Goal: Task Accomplishment & Management: Complete application form

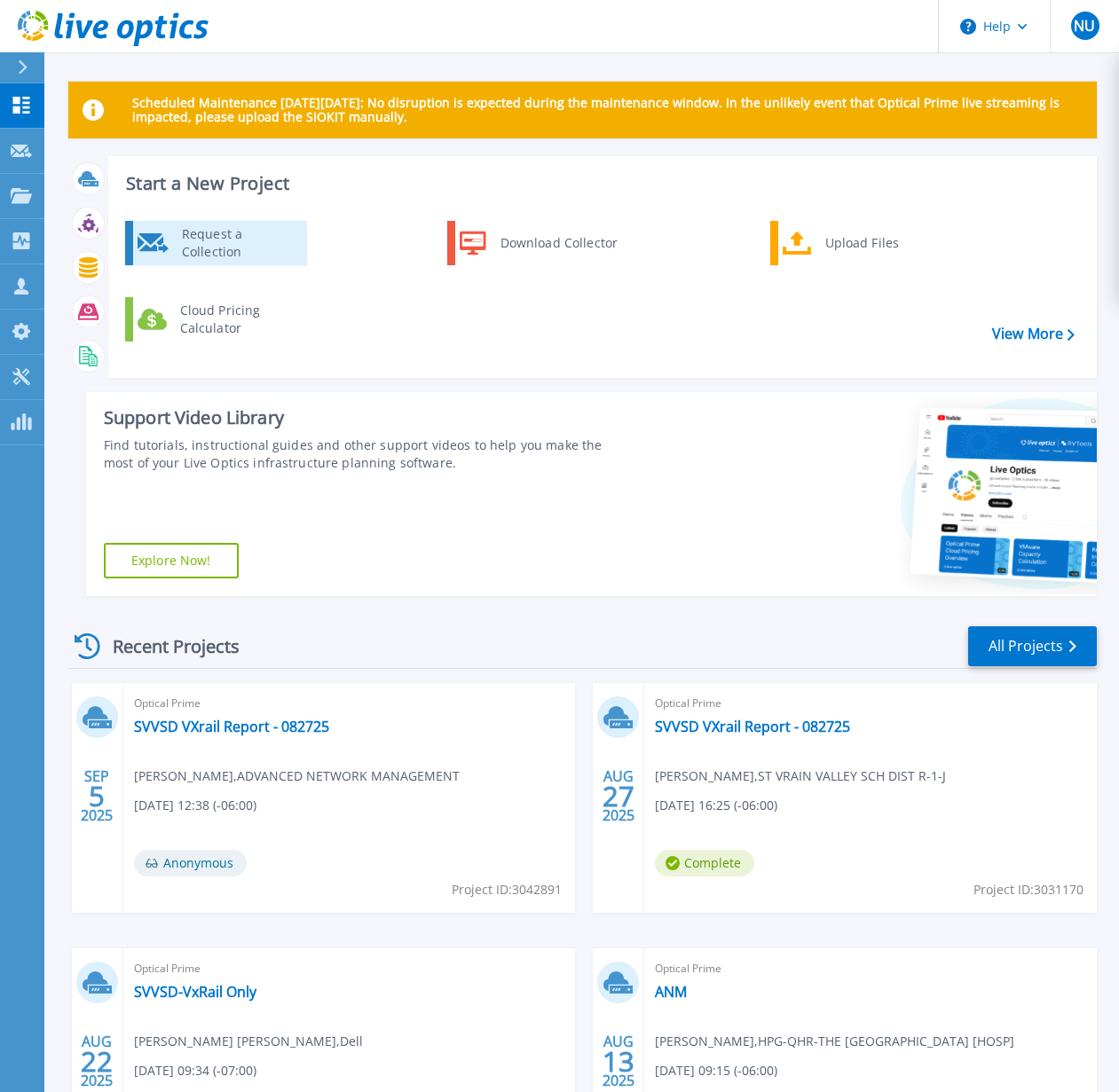
click at [187, 241] on div "Request a Collection" at bounding box center [238, 243] width 130 height 36
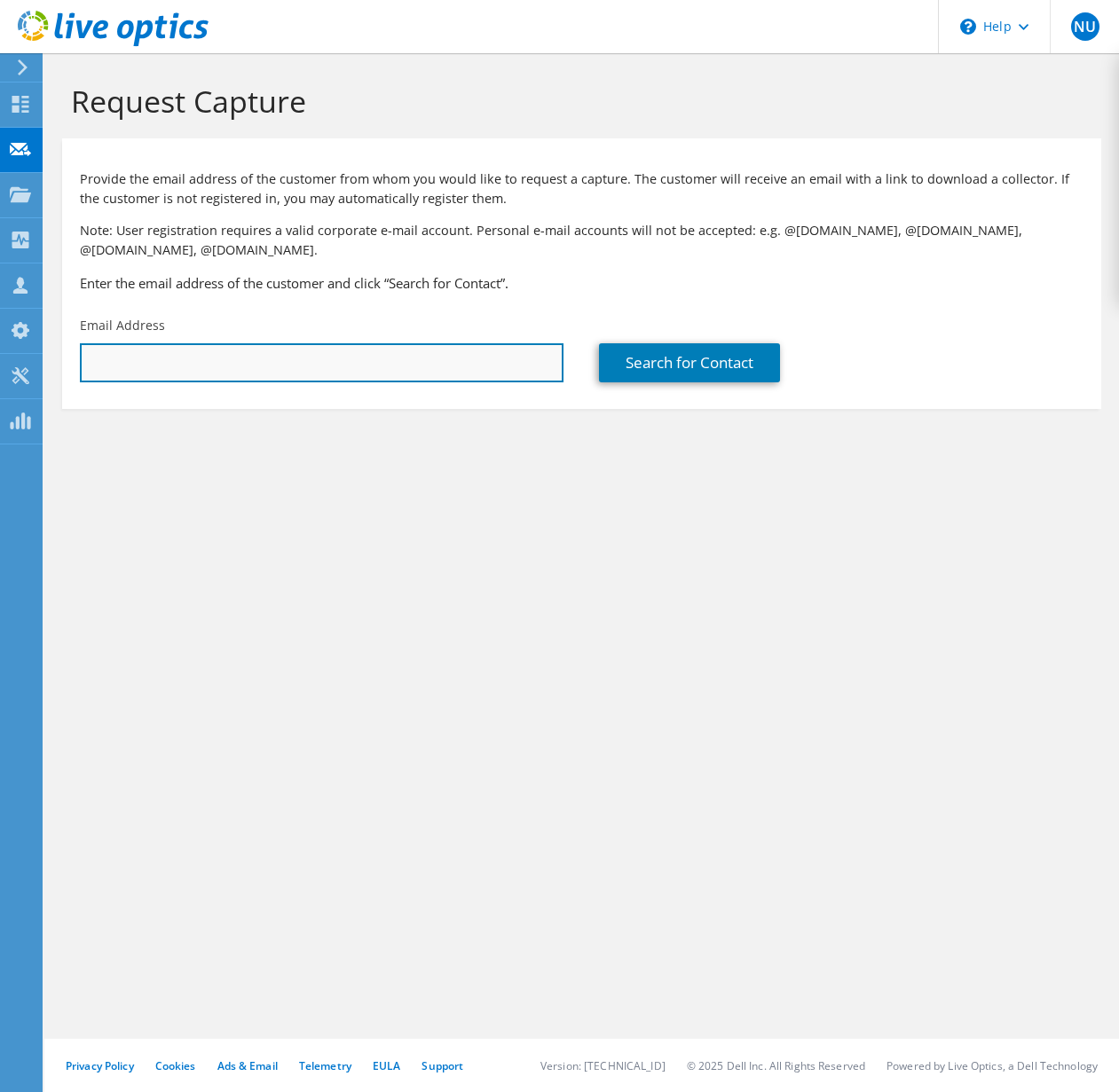
click at [165, 351] on input "text" at bounding box center [321, 363] width 484 height 39
paste input "kbergstr@d51schools.org"
type input "kbergstr@d51schools.org"
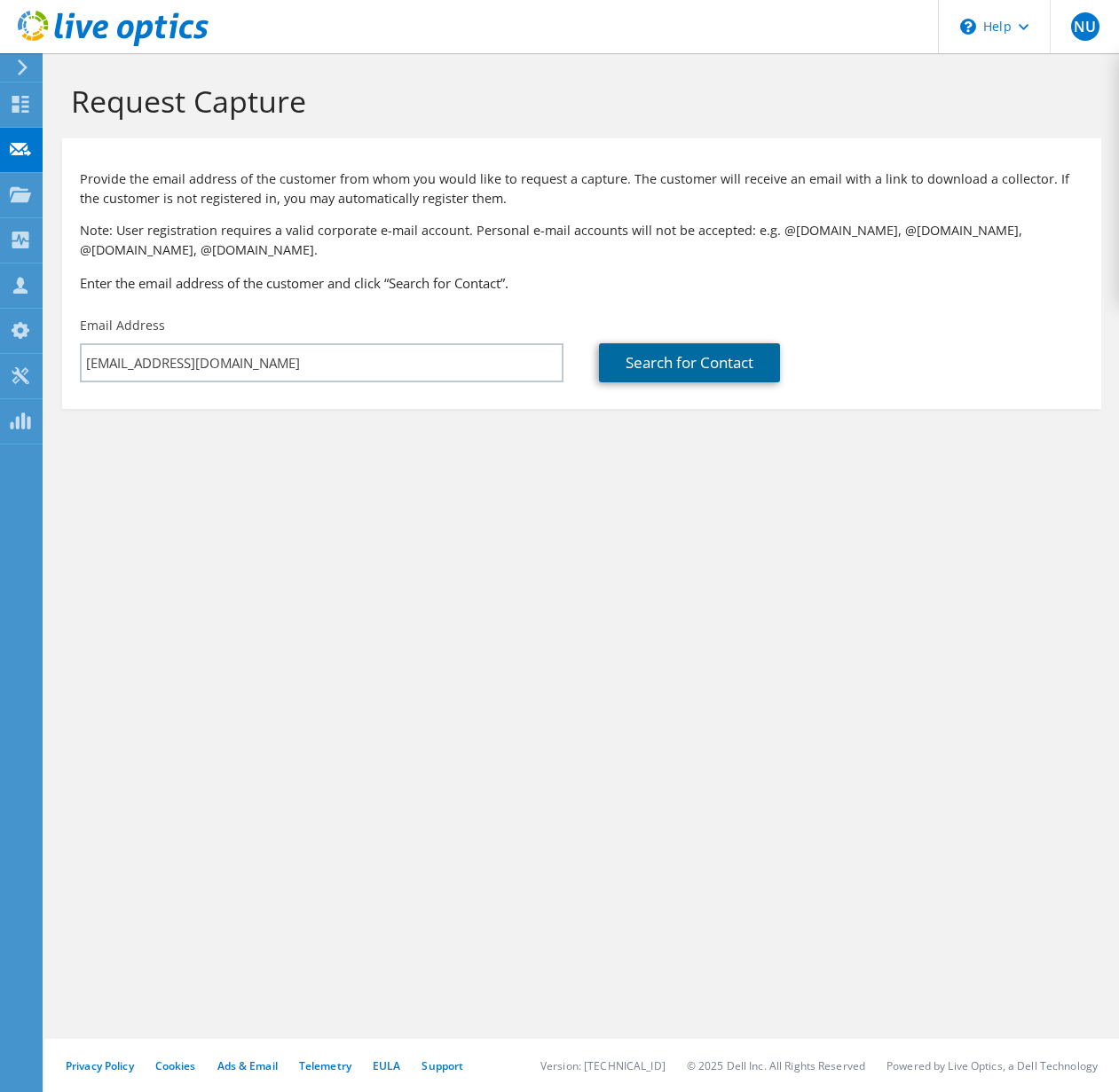
click at [679, 368] on link "Search for Contact" at bounding box center [690, 363] width 181 height 39
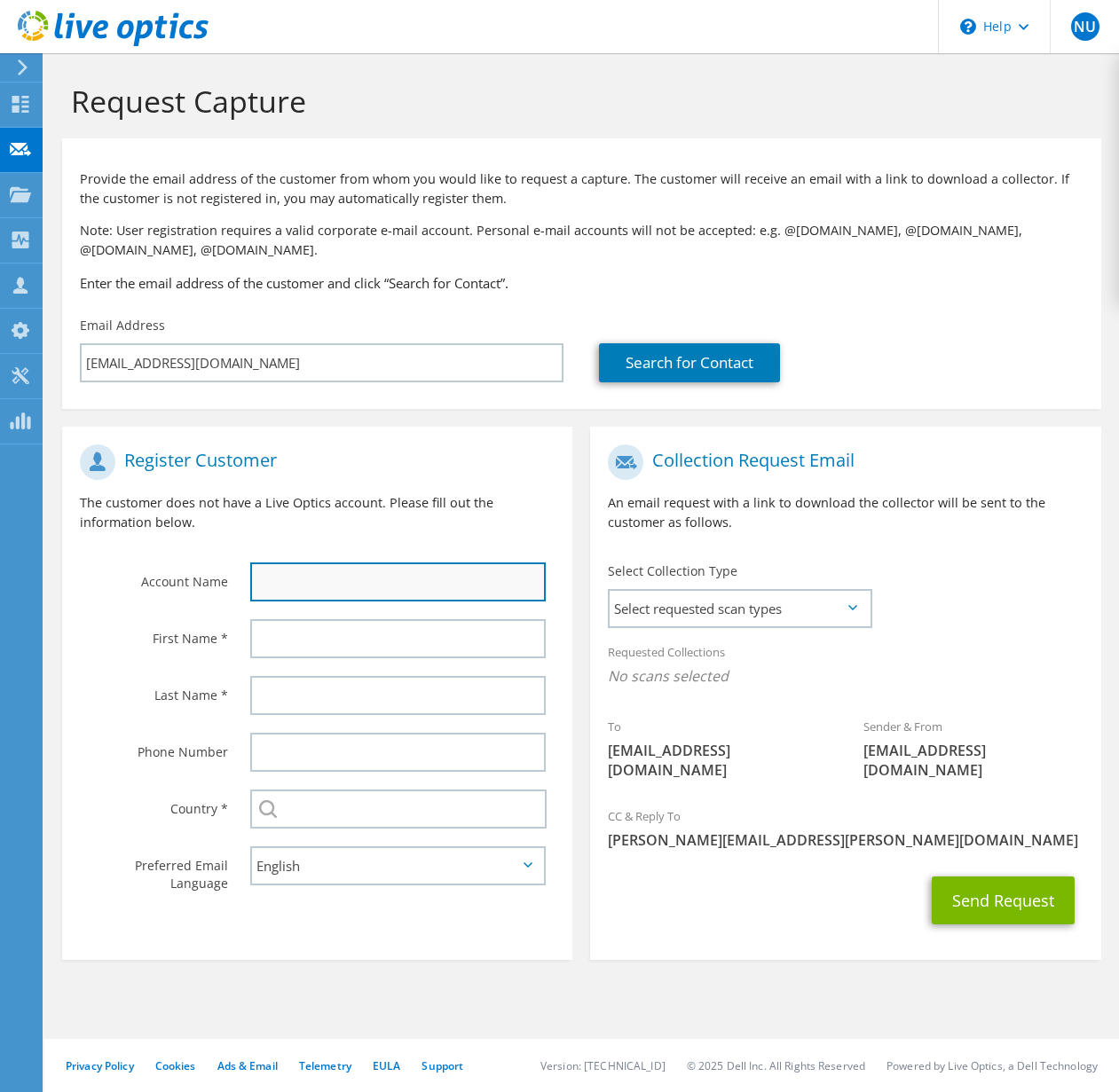
click at [313, 582] on input "text" at bounding box center [399, 582] width 297 height 39
type input "MCSD51"
type input "Nathan"
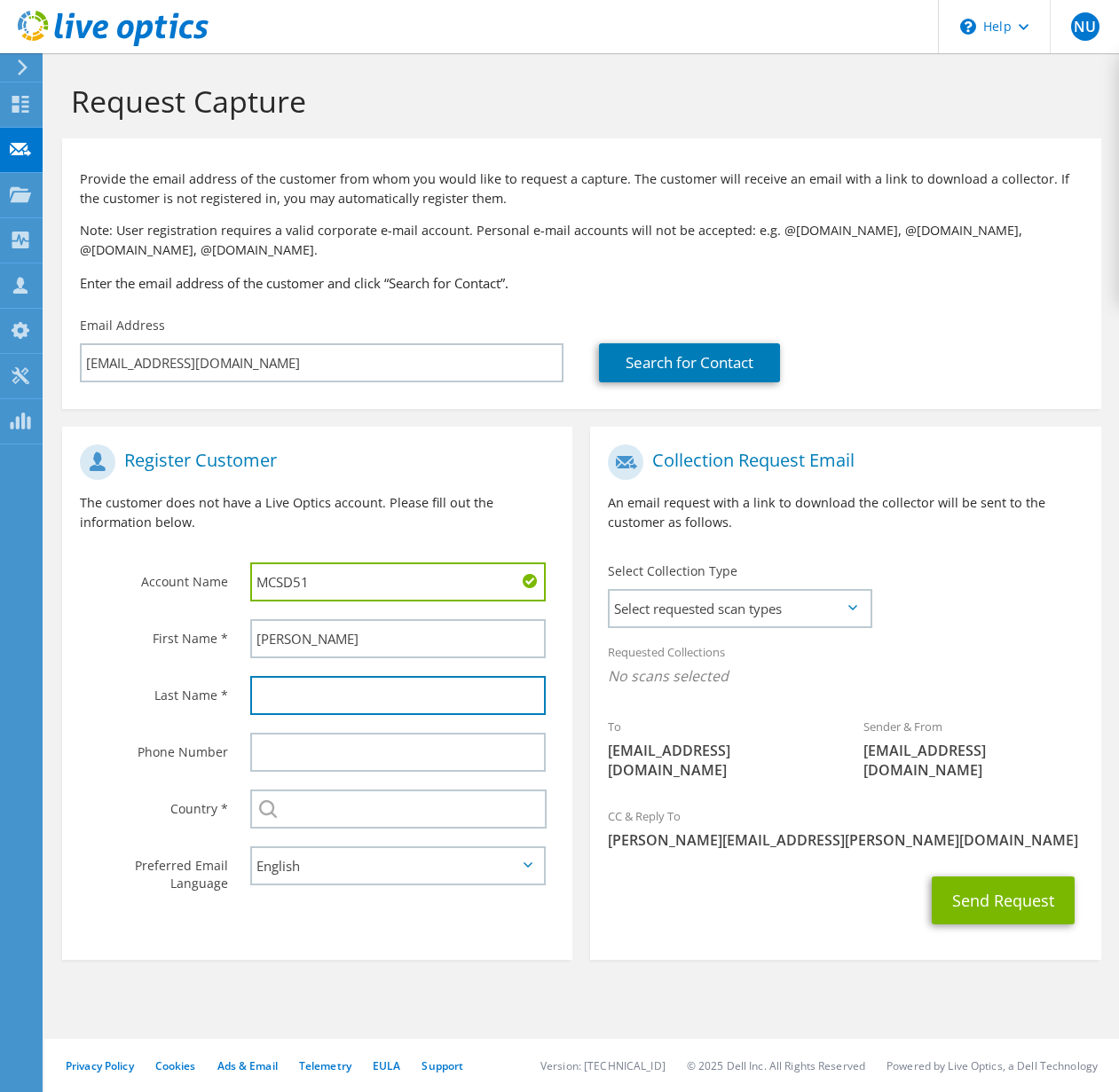
type input "Urbanowski"
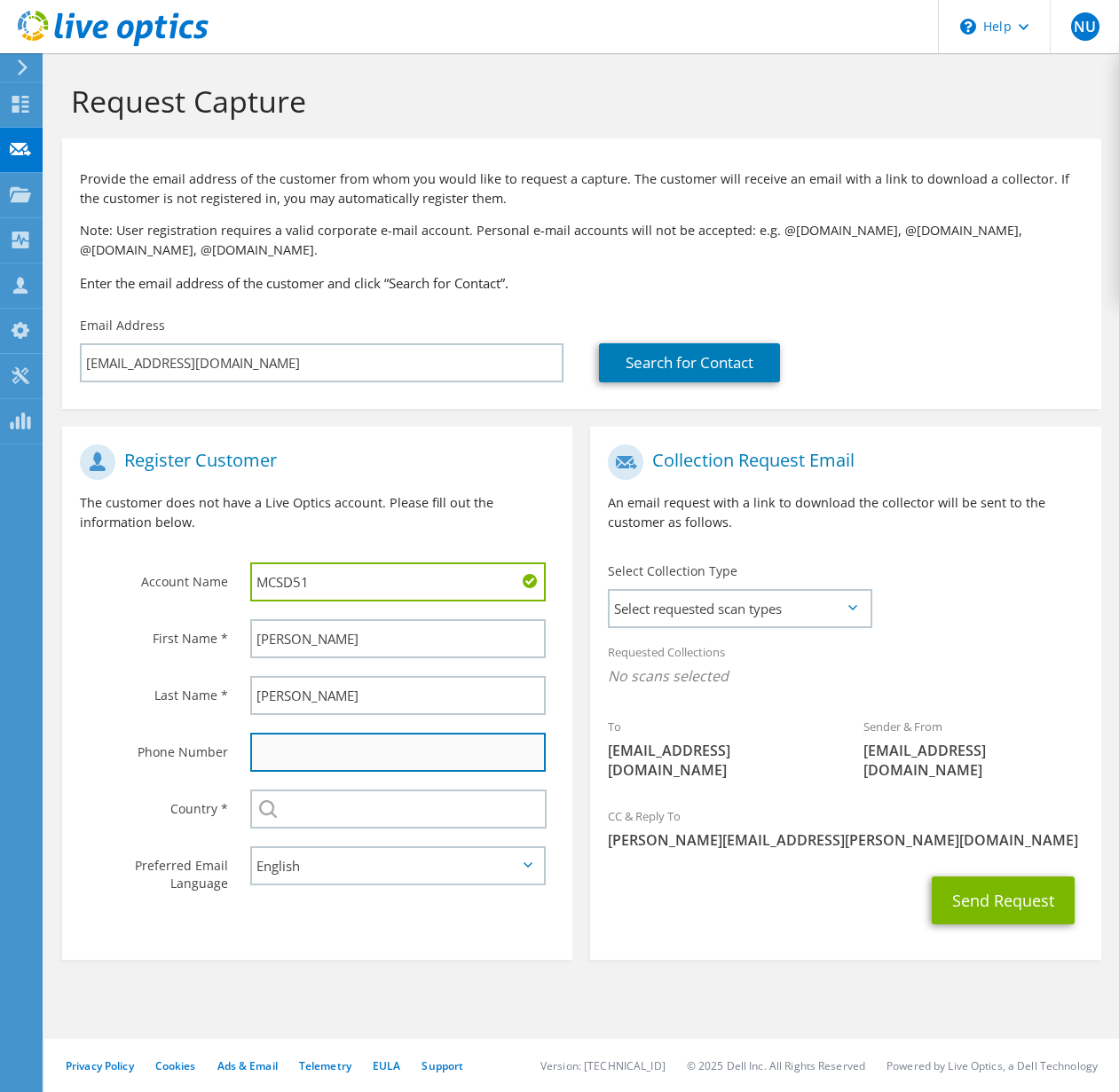
type input "6034942022"
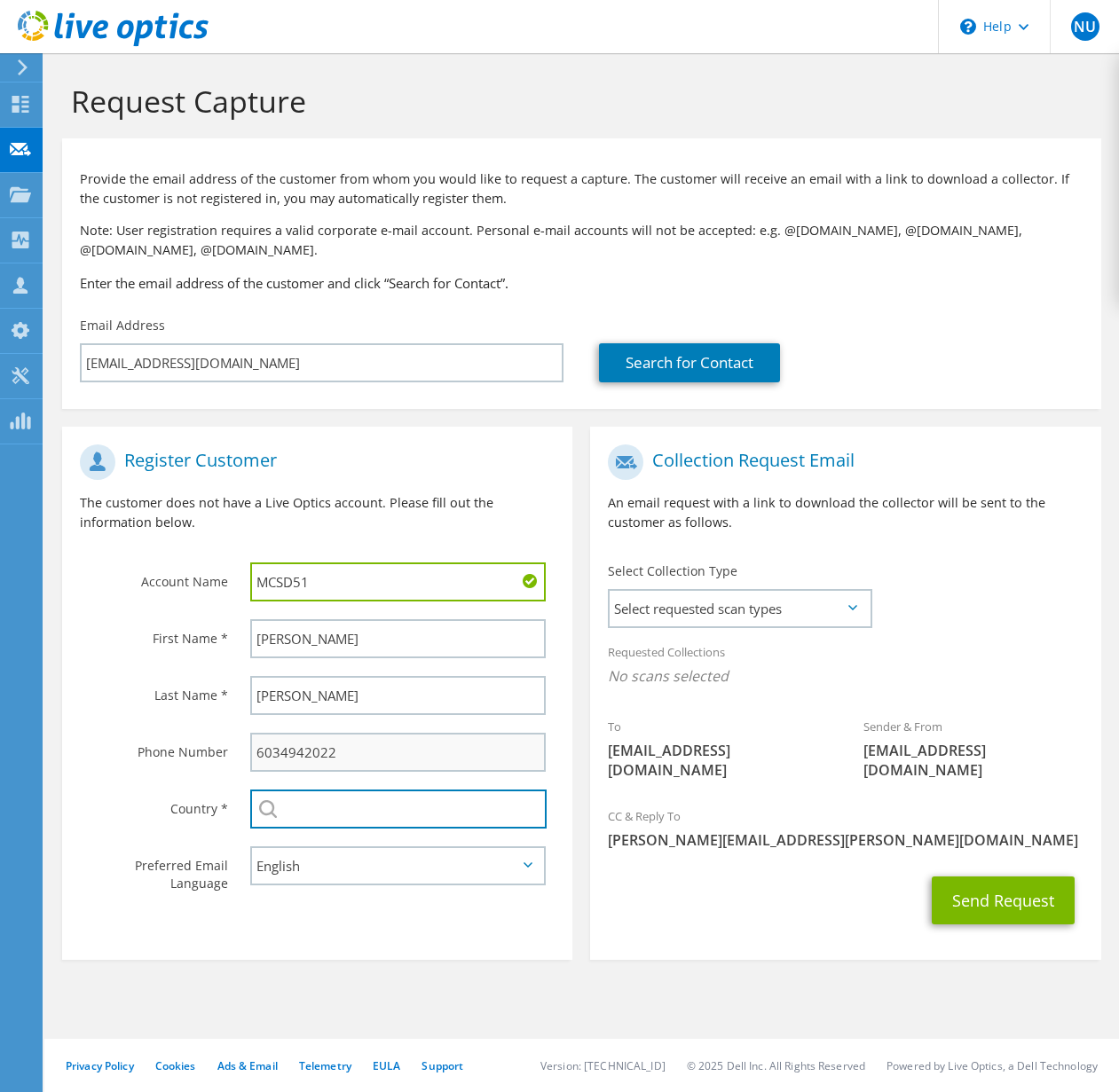
type input "USA"
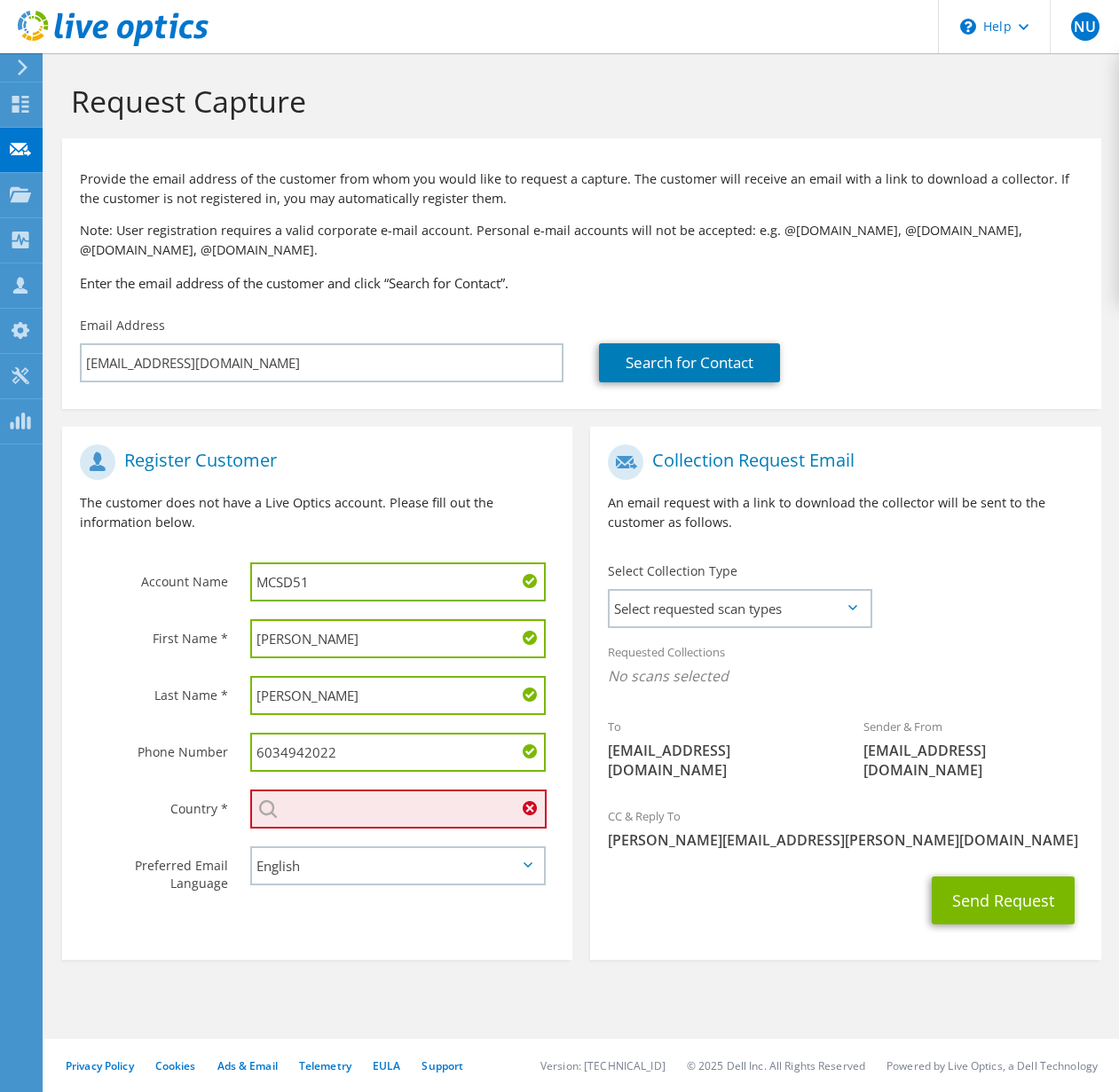
click at [421, 826] on input "text" at bounding box center [399, 809] width 298 height 39
click at [456, 811] on input "text" at bounding box center [399, 809] width 298 height 39
click at [379, 820] on input "text" at bounding box center [399, 809] width 298 height 39
click at [390, 810] on input "text" at bounding box center [399, 809] width 298 height 39
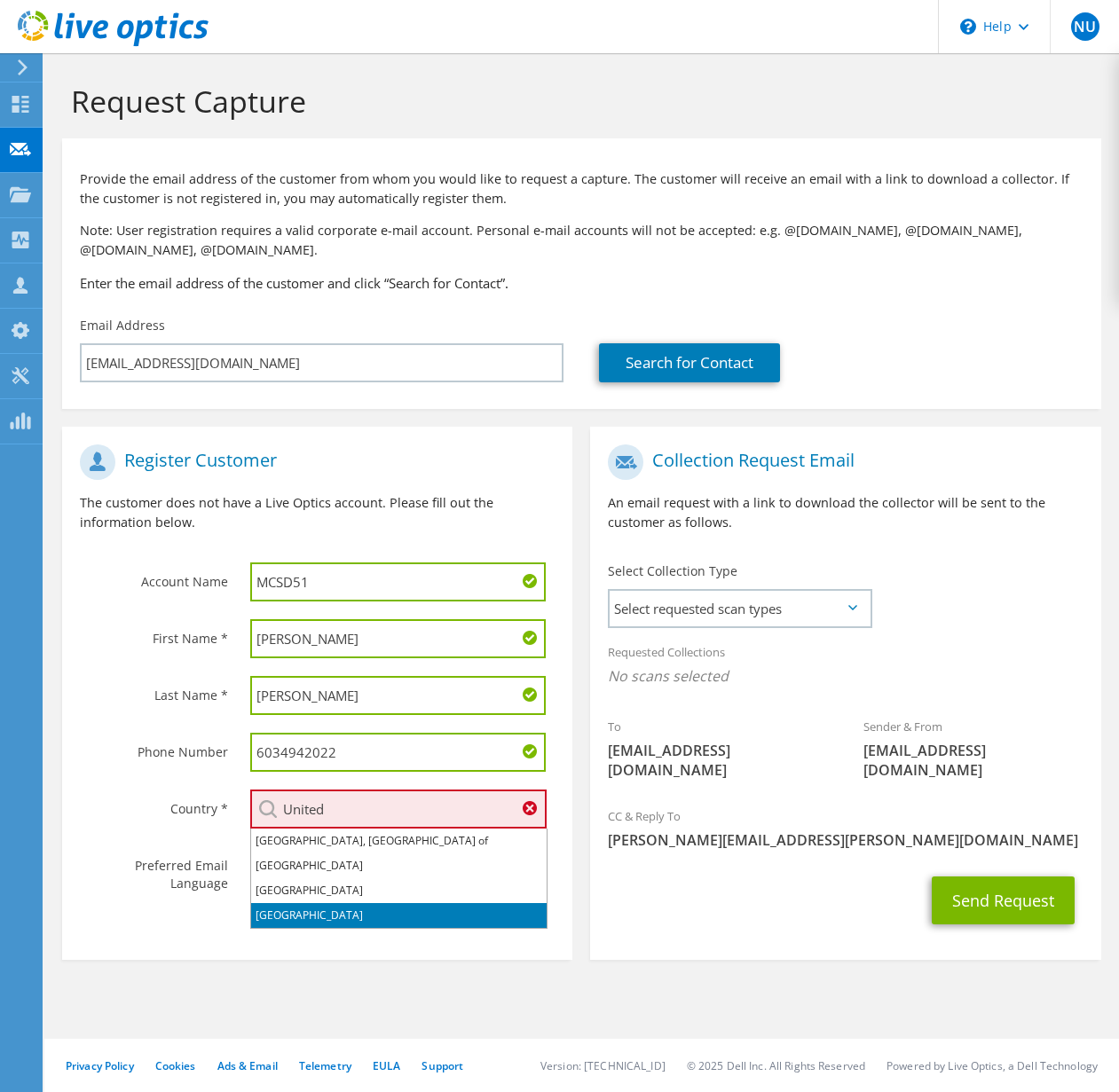
click at [299, 919] on li "[GEOGRAPHIC_DATA]" at bounding box center [399, 915] width 296 height 25
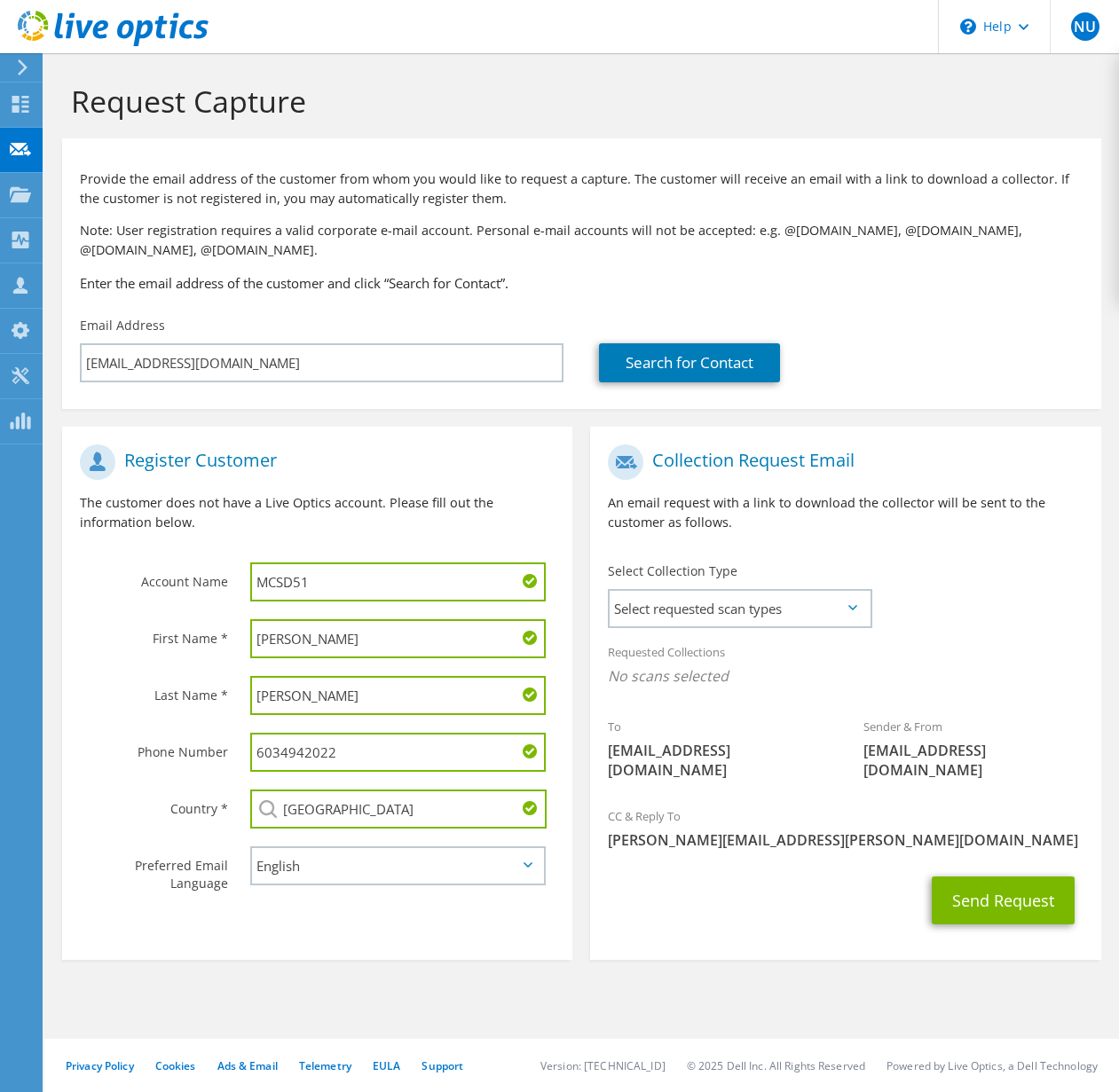
type input "[GEOGRAPHIC_DATA]"
click at [77, 816] on div "Country *" at bounding box center [147, 808] width 171 height 55
drag, startPoint x: 729, startPoint y: 890, endPoint x: 724, endPoint y: 861, distance: 29.4
click at [729, 889] on div "Send Request" at bounding box center [845, 900] width 511 height 66
click at [829, 619] on span "Select requested scan types" at bounding box center [739, 609] width 260 height 36
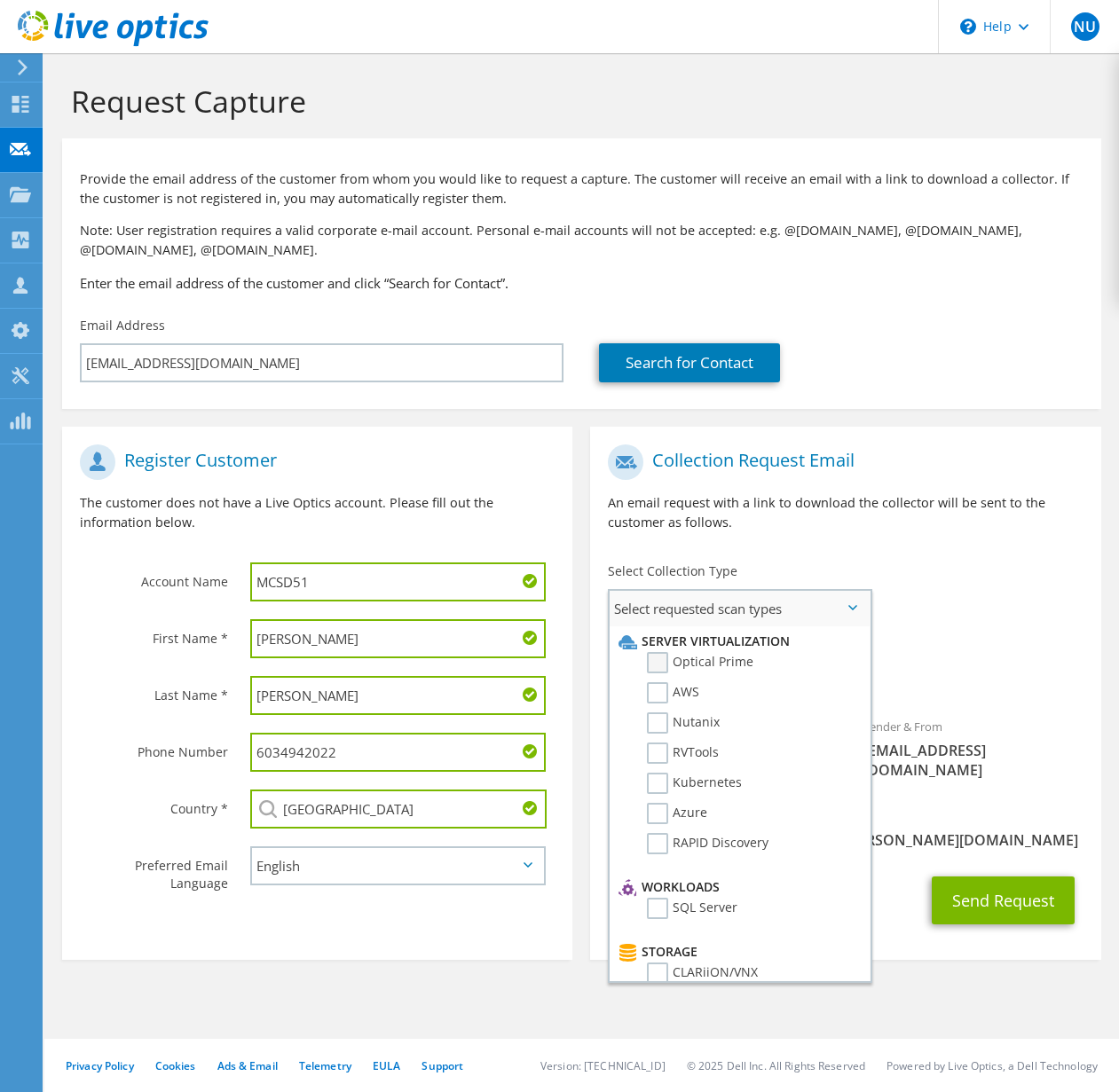
click at [663, 659] on label "Optical Prime" at bounding box center [700, 662] width 107 height 21
click at [0, 0] on input "Optical Prime" at bounding box center [0, 0] width 0 height 0
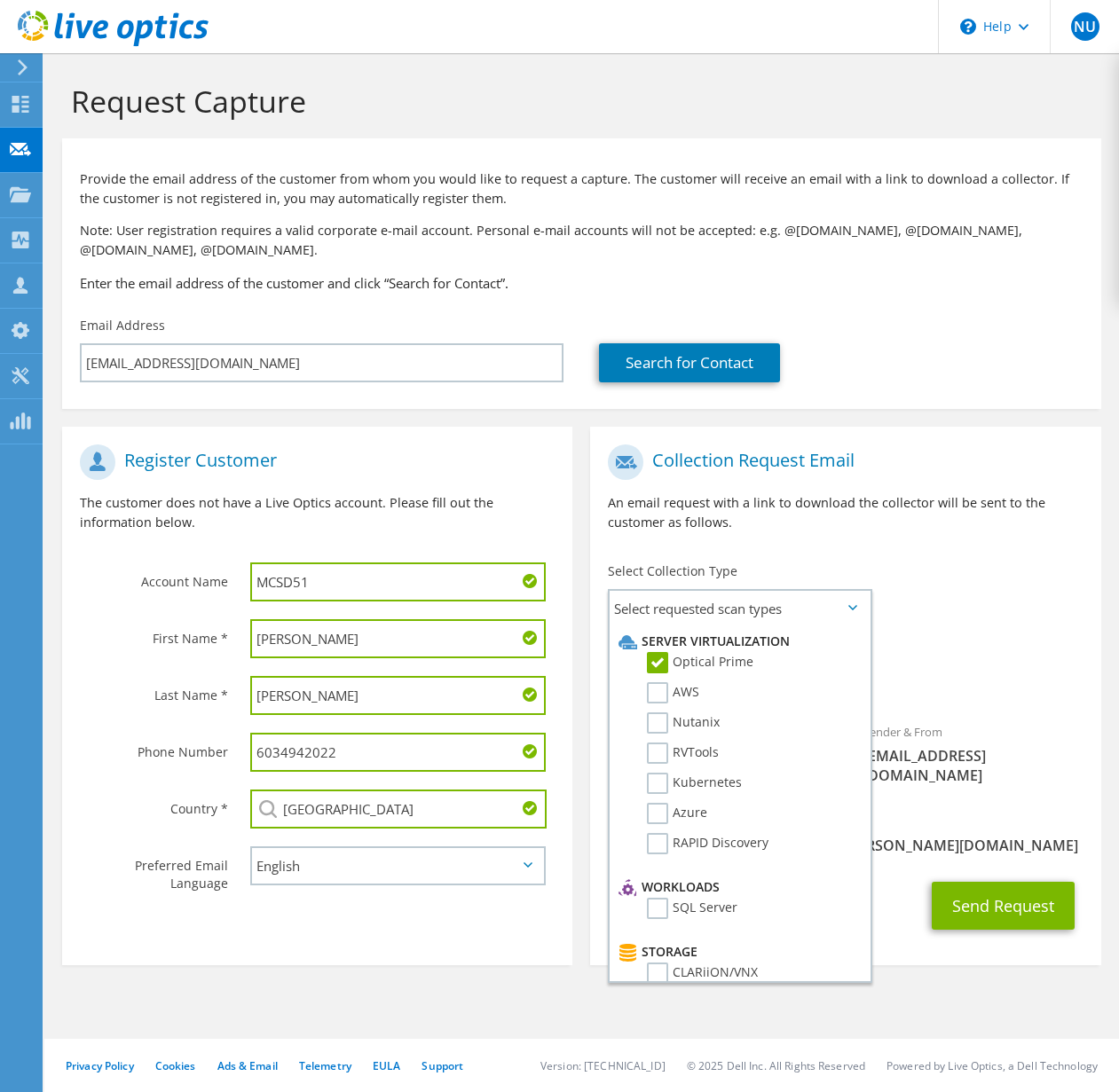
click at [977, 608] on div "To kbergstr@d51schools.org Sender & From liveoptics@liveoptics.com" at bounding box center [845, 620] width 511 height 368
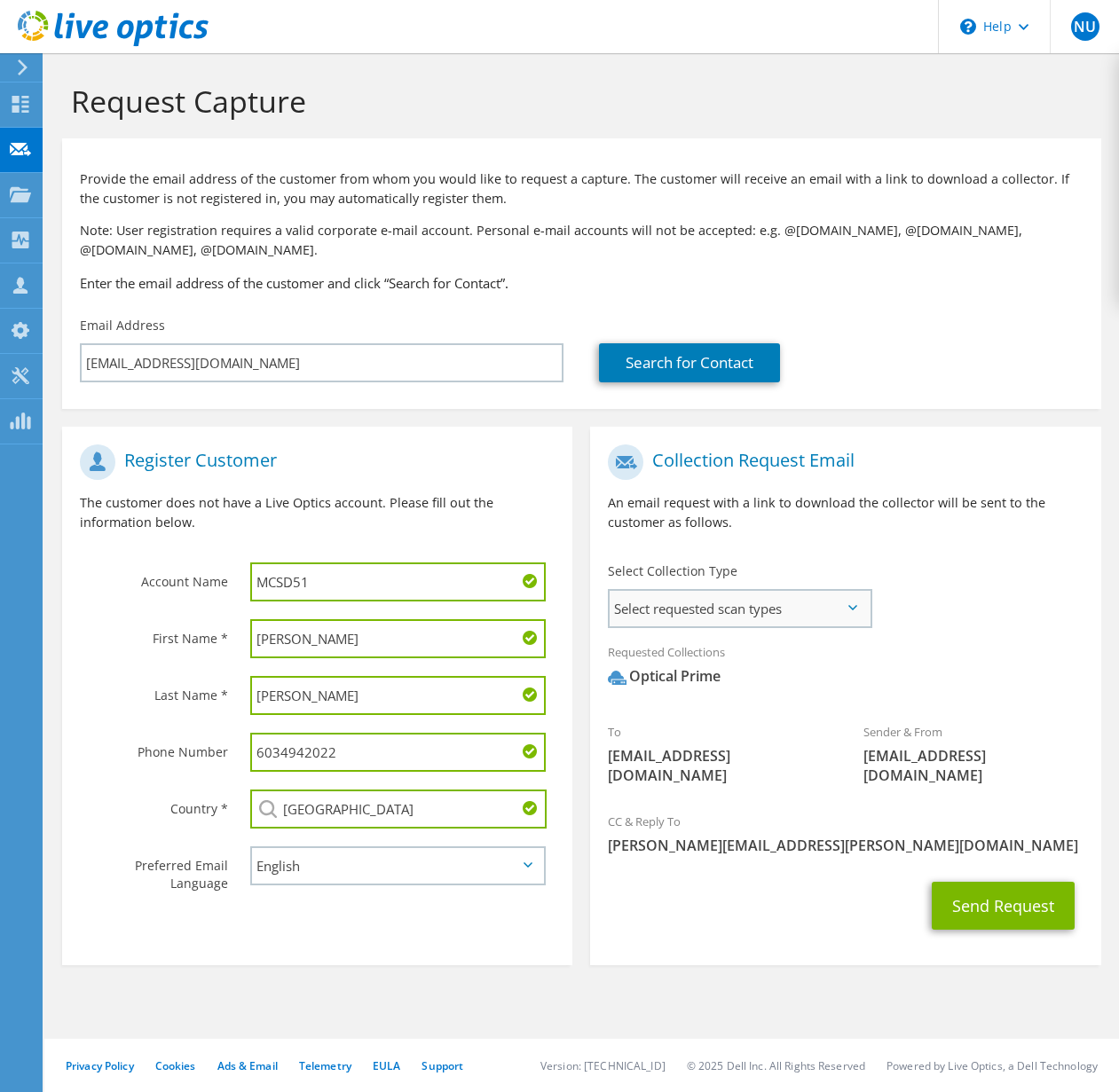
click at [845, 598] on span "Select requested scan types" at bounding box center [739, 609] width 260 height 36
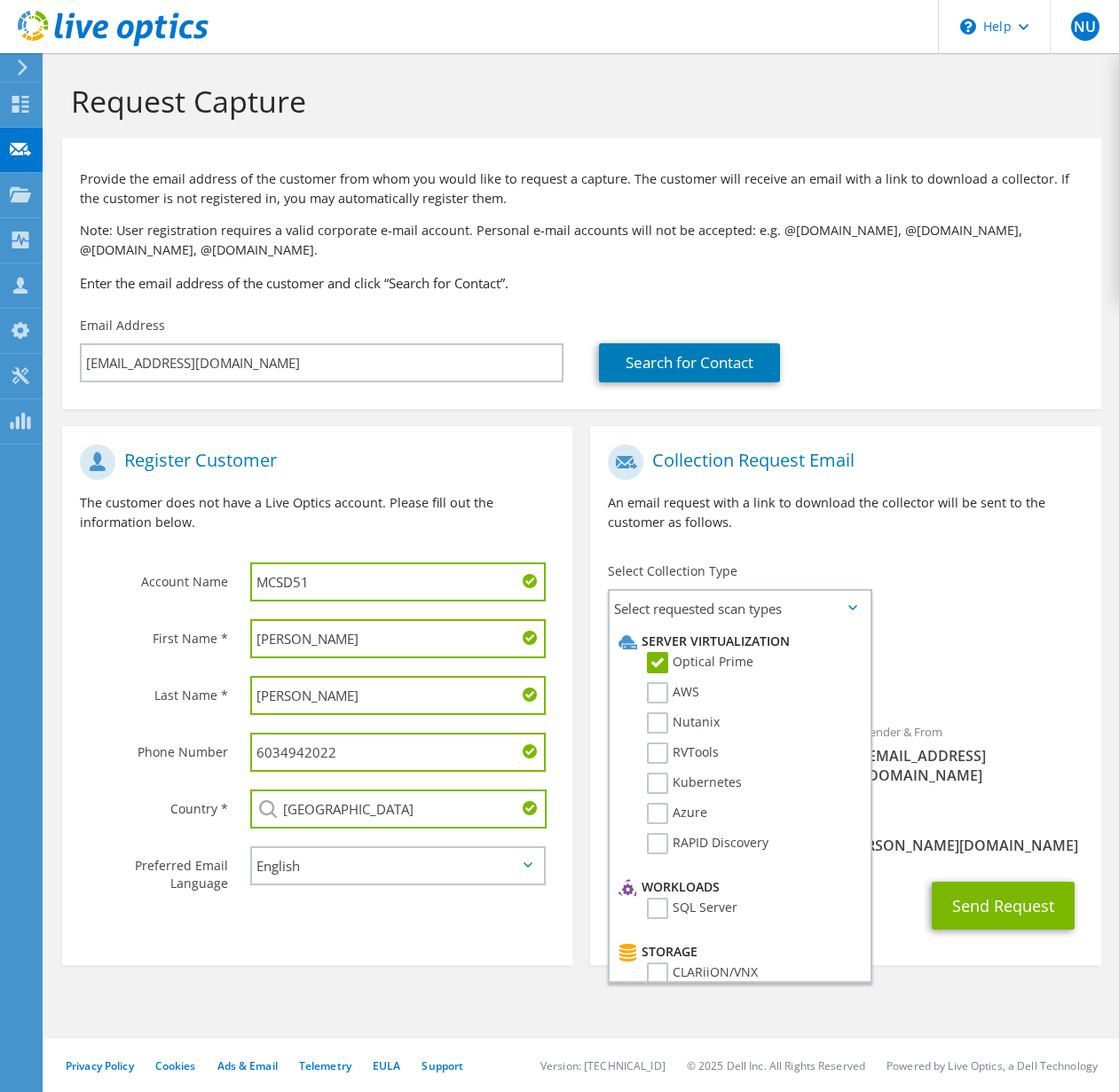
click at [1024, 606] on div "To kbergstr@d51schools.org Sender & From liveoptics@liveoptics.com" at bounding box center [845, 620] width 511 height 368
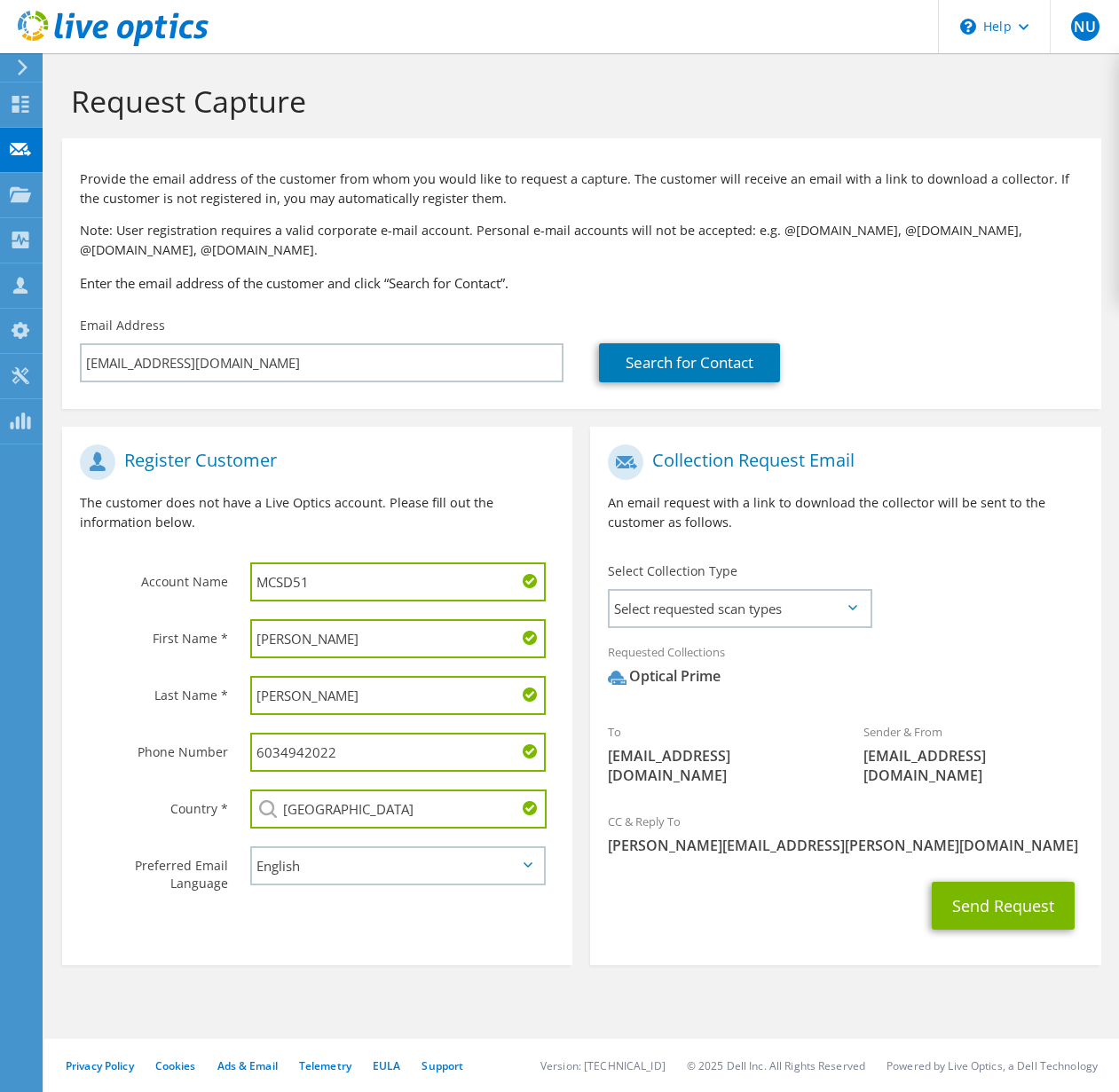
click at [816, 914] on div "Send Request" at bounding box center [845, 906] width 511 height 66
click at [745, 606] on span "Select requested scan types" at bounding box center [739, 609] width 260 height 36
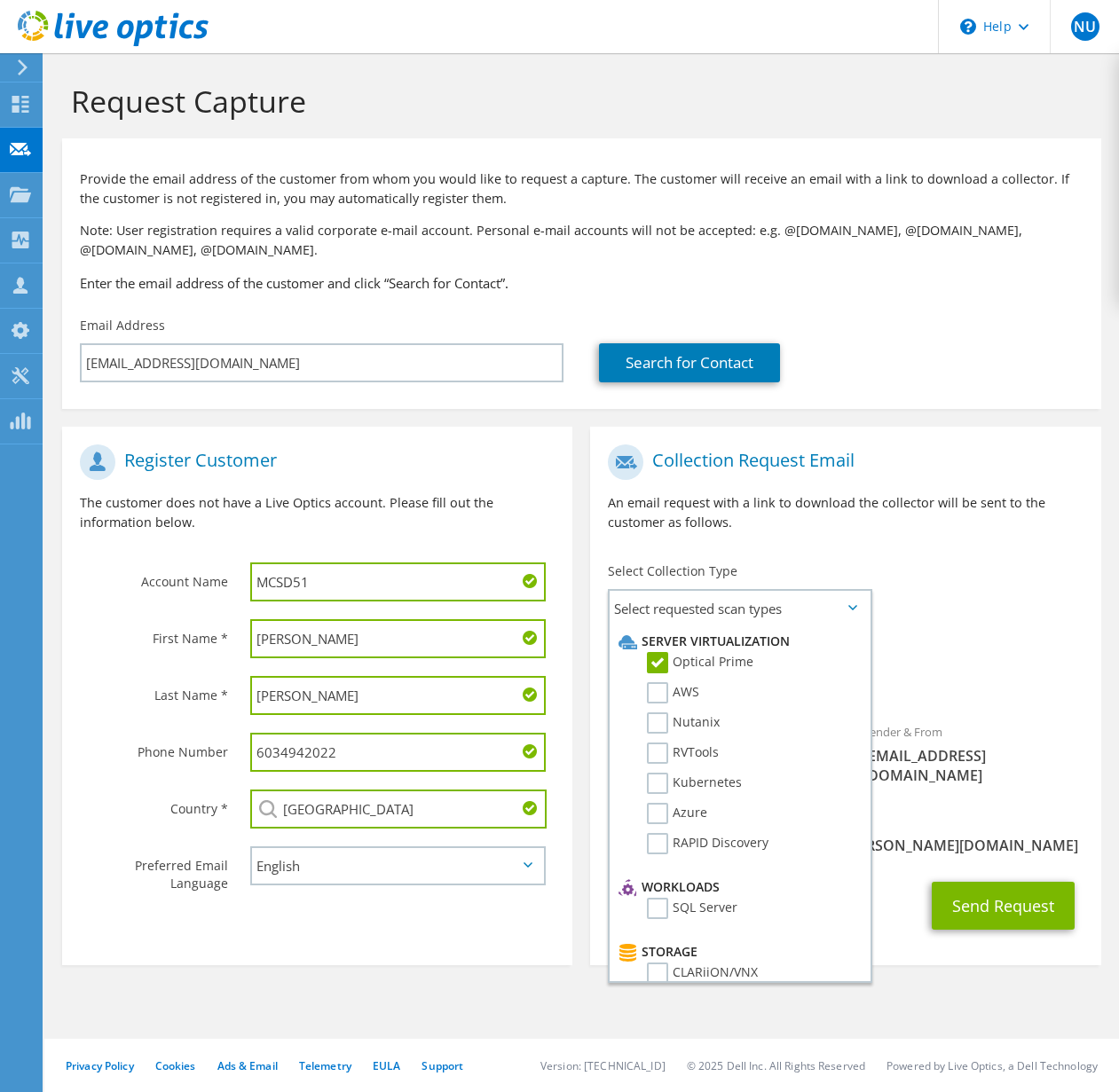
click at [975, 601] on div "To kbergstr@d51schools.org Sender & From liveoptics@liveoptics.com" at bounding box center [845, 620] width 511 height 368
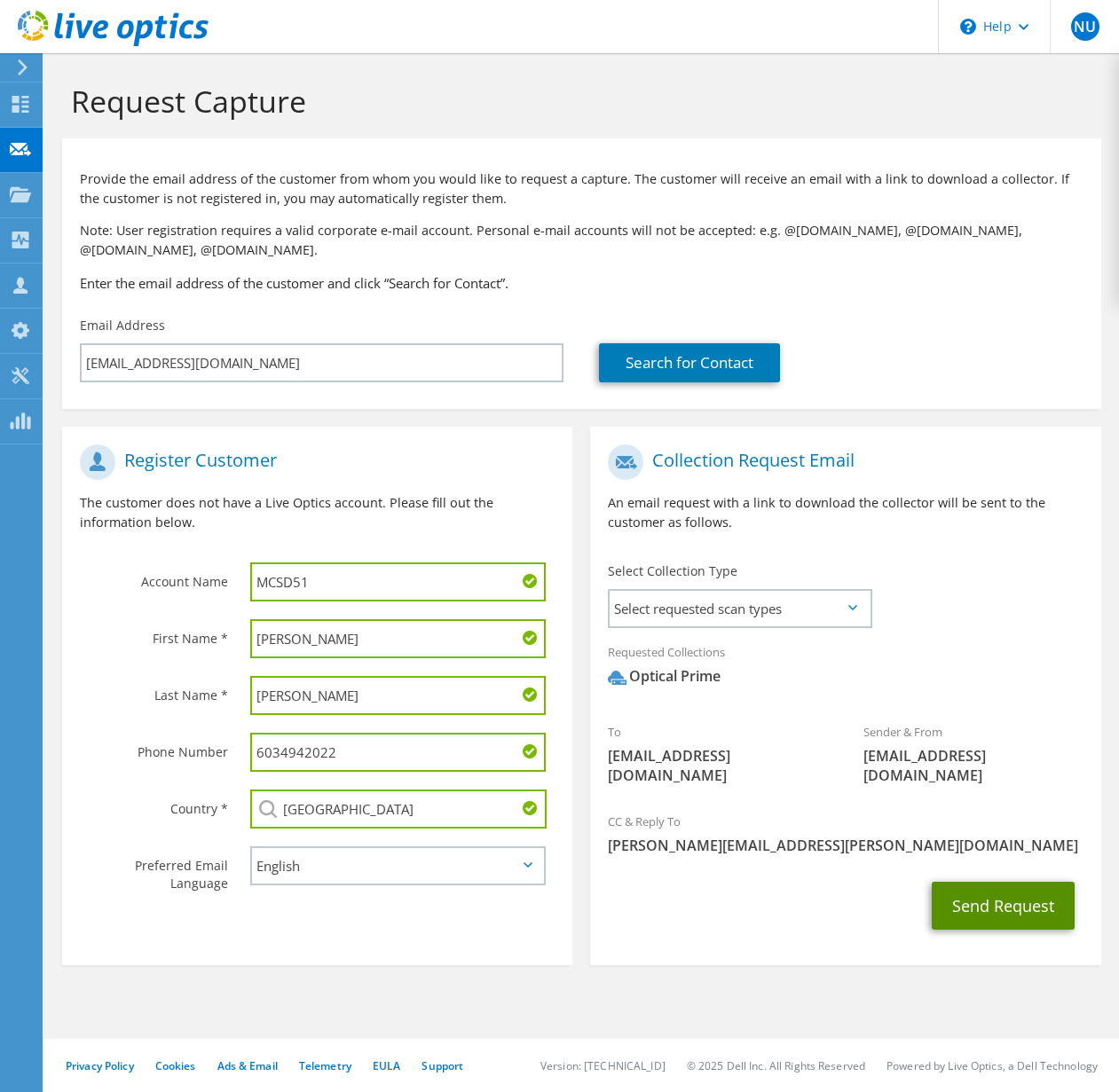
click at [980, 883] on button "Send Request" at bounding box center [1003, 906] width 143 height 48
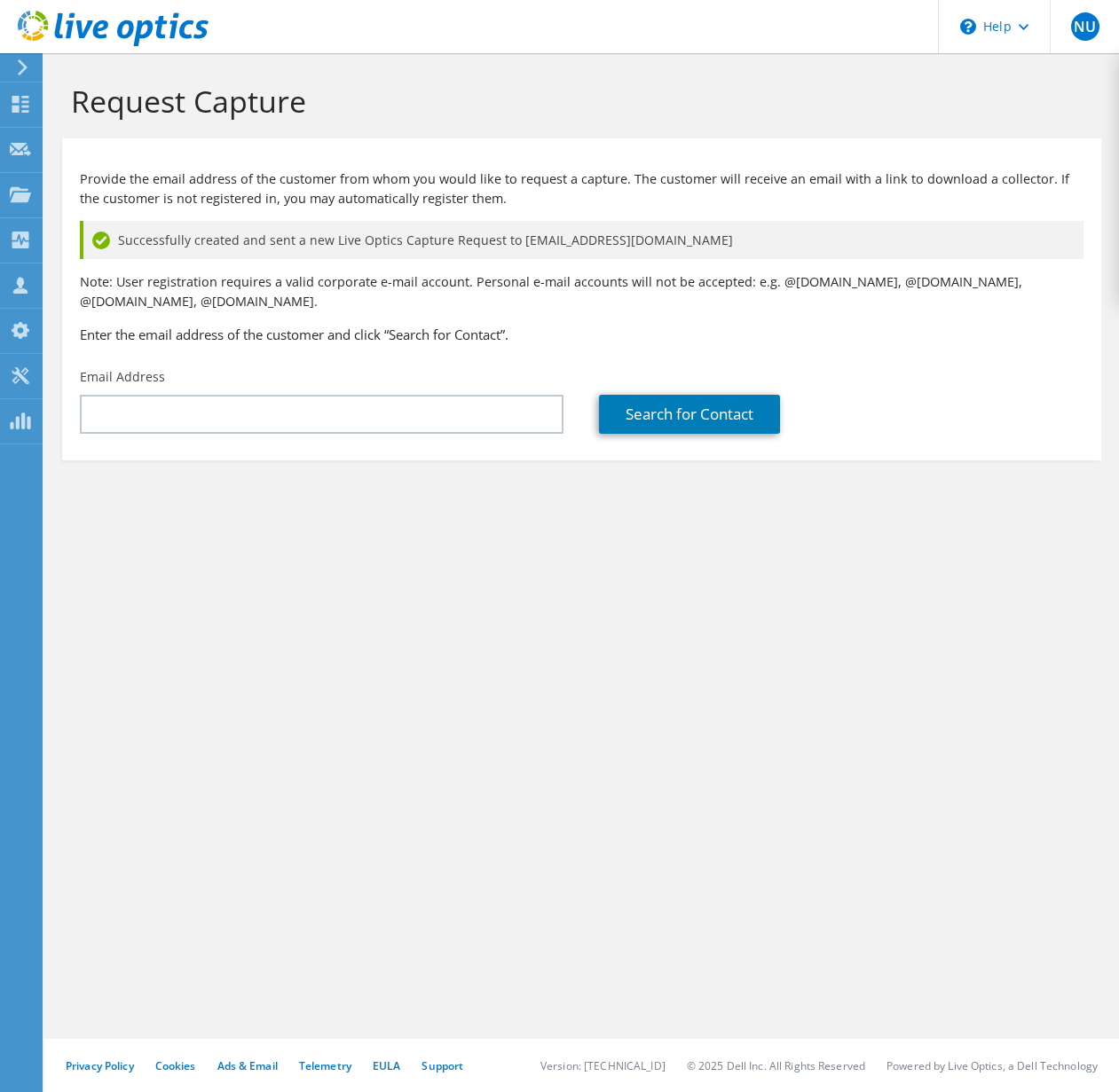
click at [415, 603] on div "Request Capture Provide the email address of the customer from whom you would l…" at bounding box center [582, 573] width 1075 height 1039
